Goal: Transaction & Acquisition: Purchase product/service

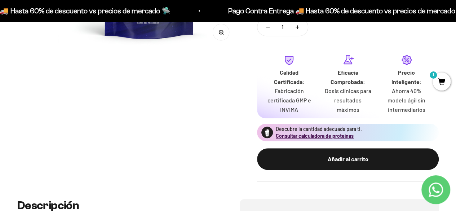
scroll to position [210, 0]
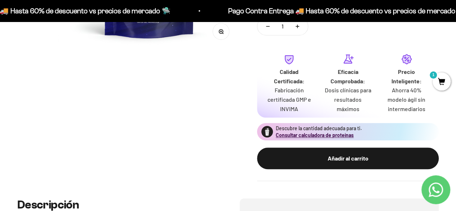
click at [224, 98] on div "Calidad Certificada: Fabricación certificada GMP e INVIMA Eficacia Comprobada: …" at bounding box center [347, 83] width 164 height 60
drag, startPoint x: 382, startPoint y: 98, endPoint x: 383, endPoint y: 72, distance: 26.0
click at [224, 72] on div "Calidad Certificada: Fabricación certificada GMP e INVIMA Eficacia Comprobada: …" at bounding box center [347, 83] width 164 height 60
click at [224, 72] on p "Precio Inteligente:" at bounding box center [406, 76] width 47 height 18
drag, startPoint x: 383, startPoint y: 72, endPoint x: 354, endPoint y: 106, distance: 44.7
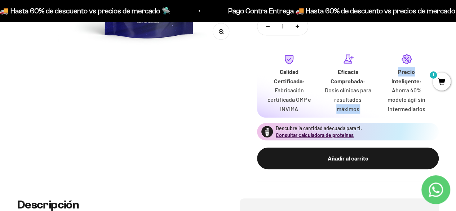
click at [224, 106] on div "Calidad Certificada: Fabricación certificada GMP e INVIMA Eficacia Comprobada: …" at bounding box center [347, 83] width 164 height 60
click at [224, 106] on p "Dosis clínicas para resultados máximos" at bounding box center [347, 99] width 47 height 28
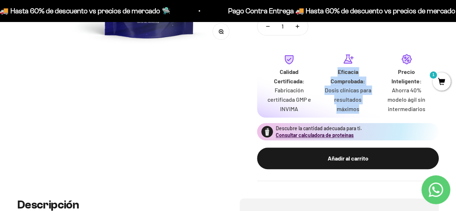
drag, startPoint x: 354, startPoint y: 106, endPoint x: 356, endPoint y: 76, distance: 30.0
click at [224, 76] on div "Eficacia Comprobada: Dosis clínicas para resultados máximos" at bounding box center [347, 90] width 47 height 46
click at [224, 76] on p "Eficacia Comprobada:" at bounding box center [347, 76] width 47 height 18
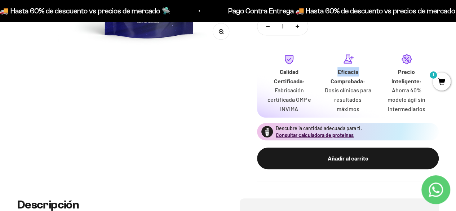
click at [224, 76] on p "Eficacia Comprobada:" at bounding box center [347, 76] width 47 height 18
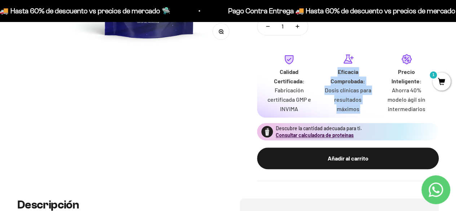
drag, startPoint x: 356, startPoint y: 76, endPoint x: 349, endPoint y: 115, distance: 39.8
click at [224, 115] on div "Calidad Certificada: Fabricación certificada GMP e INVIMA Eficacia Comprobada: …" at bounding box center [348, 83] width 182 height 69
drag, startPoint x: 349, startPoint y: 115, endPoint x: 352, endPoint y: 85, distance: 30.4
click at [224, 85] on div "Calidad Certificada: Fabricación certificada GMP e INVIMA Eficacia Comprobada: …" at bounding box center [348, 83] width 182 height 69
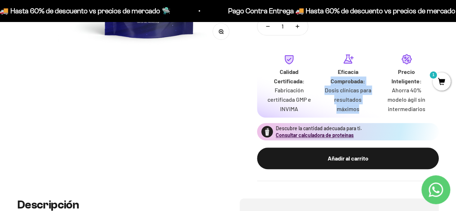
click at [224, 85] on p "Eficacia Comprobada:" at bounding box center [347, 76] width 47 height 18
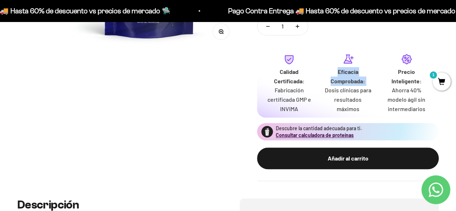
click at [224, 85] on p "Eficacia Comprobada:" at bounding box center [347, 76] width 47 height 18
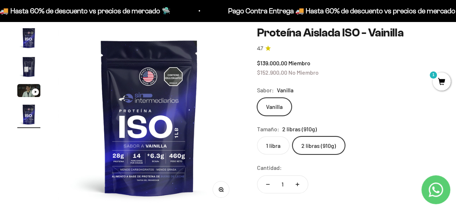
scroll to position [53, 0]
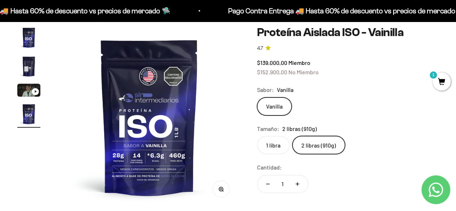
click at [224, 87] on div "Zoom Ir al artículo 1 Ir al artículo 2 Ir al artículo 3 Ir al artículo 4 Proteí…" at bounding box center [227, 182] width 421 height 313
drag, startPoint x: 248, startPoint y: 85, endPoint x: 308, endPoint y: 97, distance: 60.8
click at [224, 97] on div "Zoom Ir al artículo 1 Ir al artículo 2 Ir al artículo 3 Ir al artículo 4 Proteí…" at bounding box center [227, 182] width 421 height 313
click at [224, 90] on div "Sabor: Vanilla" at bounding box center [348, 89] width 182 height 9
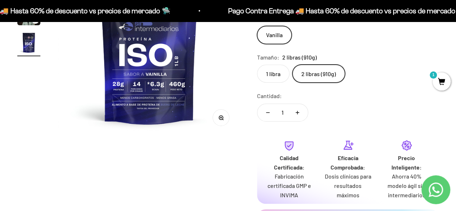
scroll to position [129, 0]
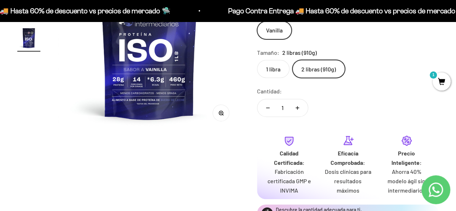
click at [224, 107] on button "Aumentar cantidad" at bounding box center [297, 107] width 21 height 17
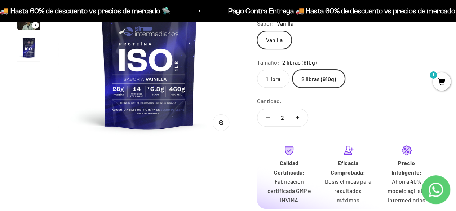
scroll to position [120, 0]
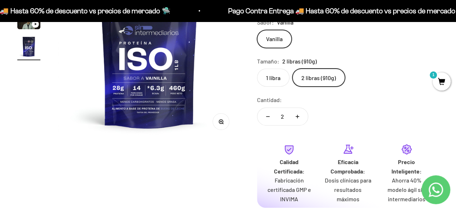
click at [224, 116] on button "Aumentar cantidad" at bounding box center [297, 116] width 21 height 17
type input "3"
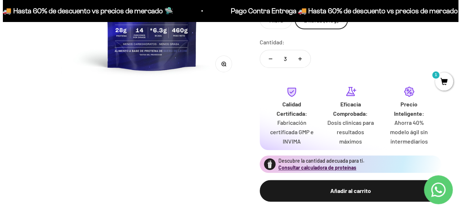
scroll to position [265, 0]
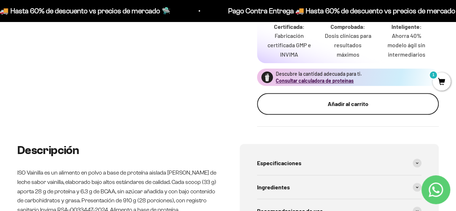
click at [224, 109] on button "Añadir al carrito" at bounding box center [348, 104] width 182 height 22
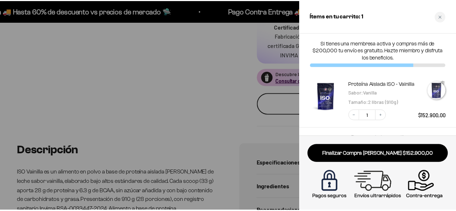
scroll to position [0, 567]
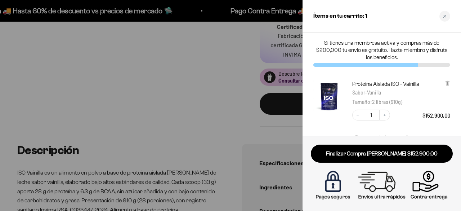
click at [169, 94] on div at bounding box center [230, 105] width 461 height 211
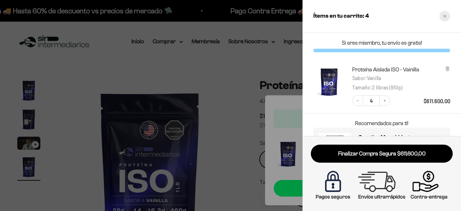
click at [224, 12] on div "Close cart" at bounding box center [444, 16] width 11 height 11
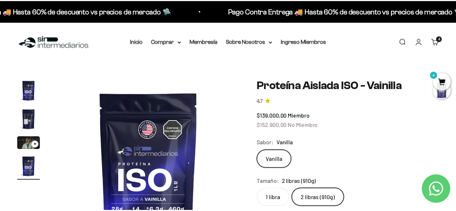
scroll to position [0, 558]
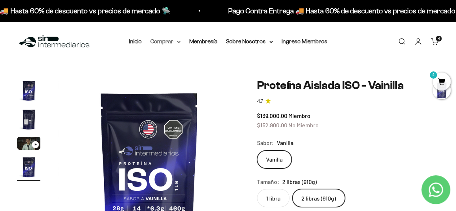
click at [166, 39] on summary "Comprar" at bounding box center [165, 41] width 30 height 9
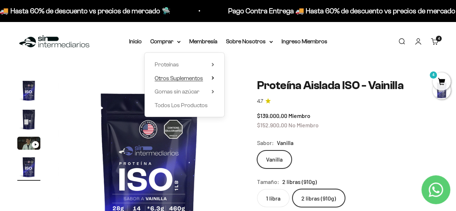
click at [179, 77] on span "Otros Suplementos" at bounding box center [179, 78] width 48 height 6
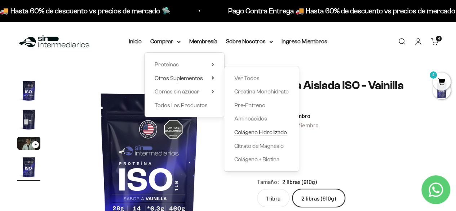
click at [224, 135] on span "Colágeno Hidrolizado" at bounding box center [260, 132] width 53 height 6
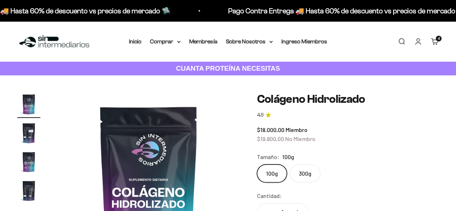
click at [292, 164] on label "300g" at bounding box center [305, 173] width 31 height 18
click at [257, 164] on input "300g" at bounding box center [256, 164] width 0 height 0
radio input "true"
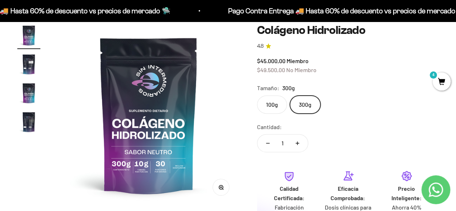
scroll to position [69, 0]
click at [264, 99] on label "100g" at bounding box center [272, 104] width 30 height 18
click at [257, 95] on input "100g" at bounding box center [256, 95] width 0 height 0
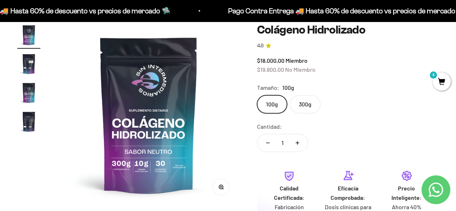
click at [303, 97] on label "300g" at bounding box center [305, 104] width 31 height 18
click at [257, 95] on input "300g" at bounding box center [256, 95] width 0 height 0
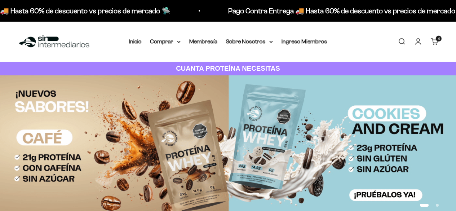
click at [435, 43] on link "Carrito 4 artículos 4" at bounding box center [434, 41] width 8 height 8
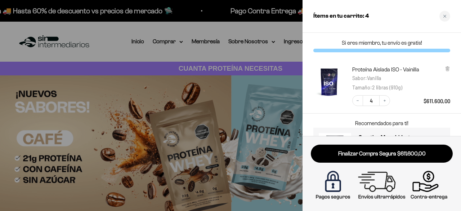
click at [166, 39] on div at bounding box center [230, 105] width 461 height 211
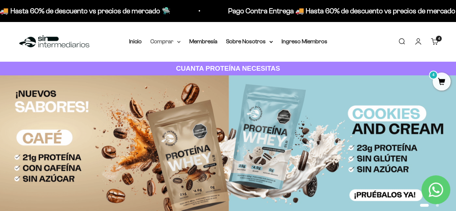
click at [164, 40] on summary "Comprar" at bounding box center [165, 41] width 30 height 9
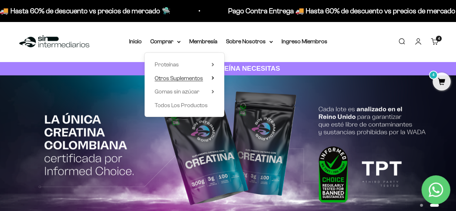
click at [182, 77] on span "Otros Suplementos" at bounding box center [179, 78] width 48 height 6
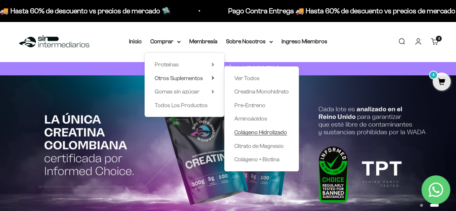
click at [250, 134] on span "Colágeno Hidrolizado" at bounding box center [260, 132] width 53 height 6
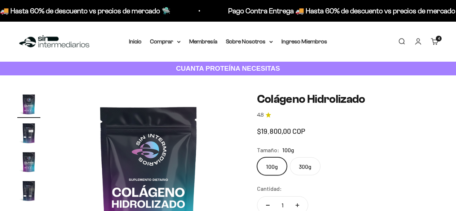
click at [299, 162] on fieldset "Tamaño: 100g 100g 300g" at bounding box center [348, 160] width 182 height 30
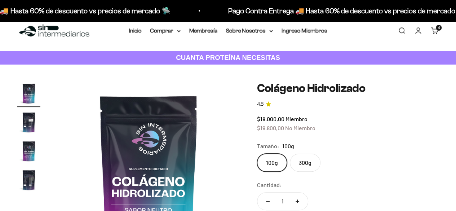
scroll to position [12, 0]
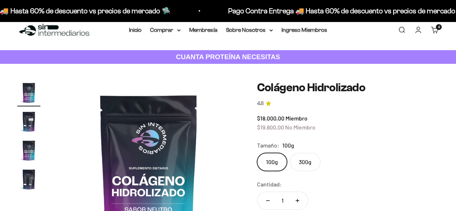
click at [299, 162] on label "300g" at bounding box center [305, 162] width 31 height 18
click at [257, 153] on input "300g" at bounding box center [256, 152] width 0 height 0
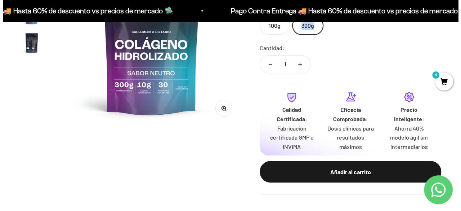
scroll to position [148, 0]
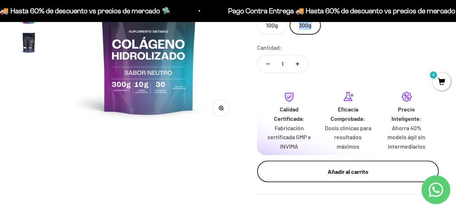
click at [348, 174] on div "Añadir al carrito" at bounding box center [347, 171] width 153 height 9
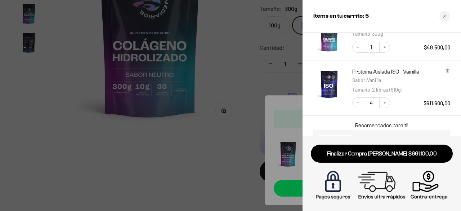
scroll to position [0, 0]
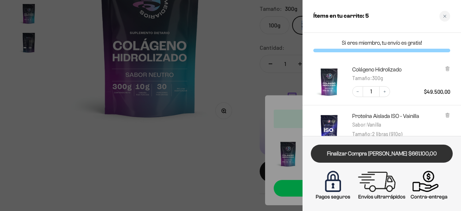
click at [379, 155] on link "Finalizar Compra [PERSON_NAME] $661.100,00" at bounding box center [382, 153] width 142 height 18
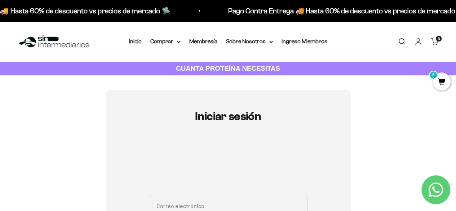
scroll to position [114, 0]
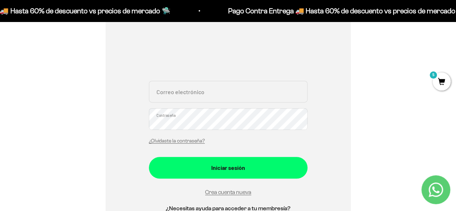
click at [231, 94] on input "Correo electrónico" at bounding box center [228, 92] width 158 height 22
type input "[EMAIL_ADDRESS][DOMAIN_NAME]"
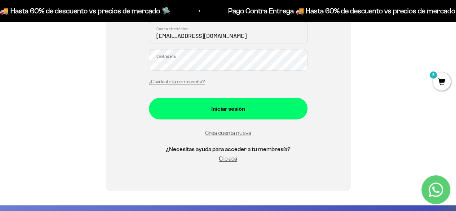
scroll to position [144, 0]
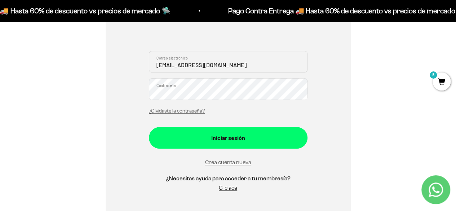
click at [175, 107] on div "¿Olvidaste la contraseña?" at bounding box center [177, 110] width 56 height 9
click at [169, 111] on link "¿Olvidaste la contraseña?" at bounding box center [177, 110] width 56 height 5
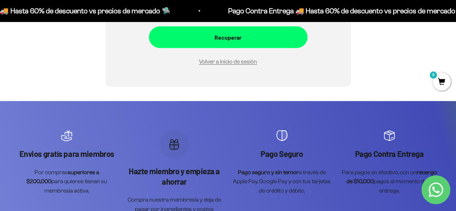
scroll to position [0, 0]
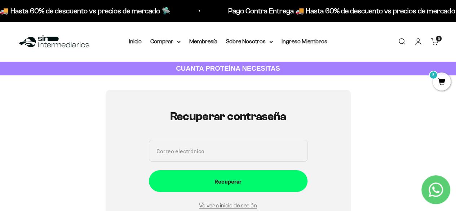
click at [189, 153] on input "Correo electrónico" at bounding box center [228, 151] width 158 height 22
type input "[EMAIL_ADDRESS][DOMAIN_NAME]"
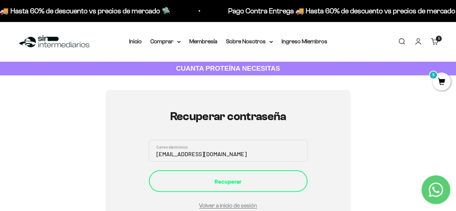
click at [216, 176] on div "Recuperar" at bounding box center [228, 180] width 130 height 9
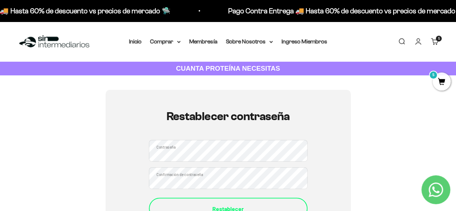
click at [180, 202] on button "Restablecer" at bounding box center [228, 208] width 158 height 22
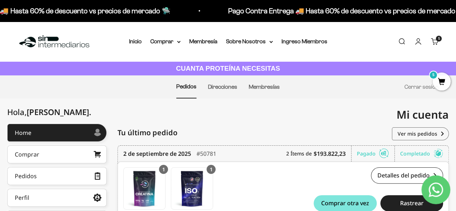
click at [442, 76] on span "5" at bounding box center [441, 81] width 18 height 18
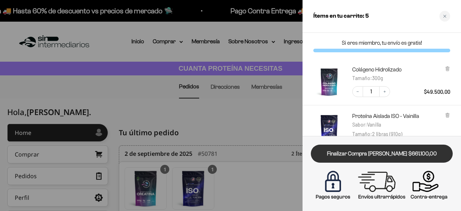
click at [388, 160] on link "Finalizar Compra [PERSON_NAME] $661.100,00" at bounding box center [382, 153] width 142 height 18
